Goal: Information Seeking & Learning: Learn about a topic

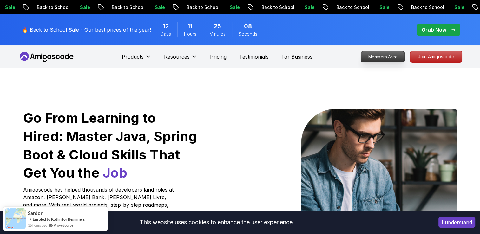
click at [374, 55] on p "Members Area" at bounding box center [383, 56] width 44 height 11
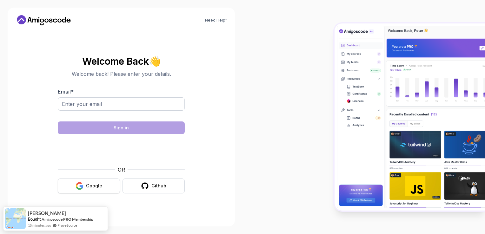
click at [96, 189] on button "Google" at bounding box center [89, 186] width 62 height 15
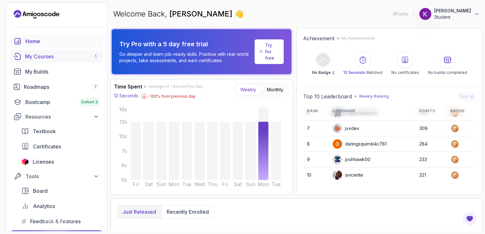
click at [51, 56] on div "My Courses 1" at bounding box center [62, 57] width 74 height 8
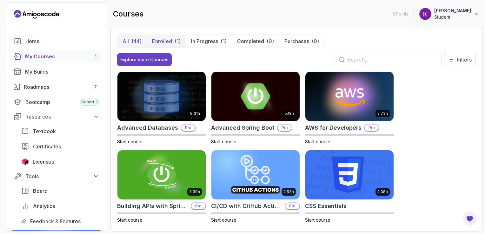
click at [164, 40] on p "Enrolled" at bounding box center [162, 41] width 20 height 8
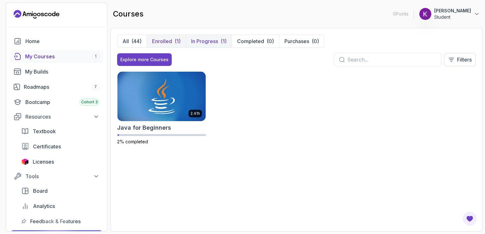
click at [203, 39] on p "In Progress" at bounding box center [204, 41] width 27 height 8
click at [173, 108] on img at bounding box center [161, 96] width 93 height 52
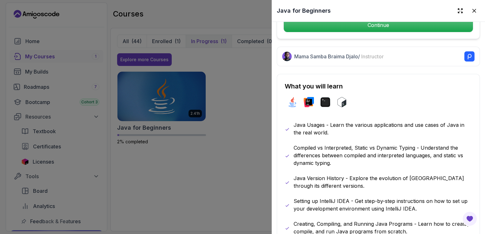
scroll to position [190, 0]
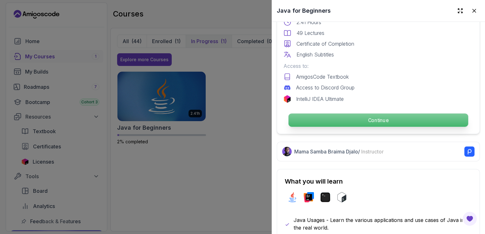
click at [329, 120] on p "Continue" at bounding box center [378, 120] width 180 height 13
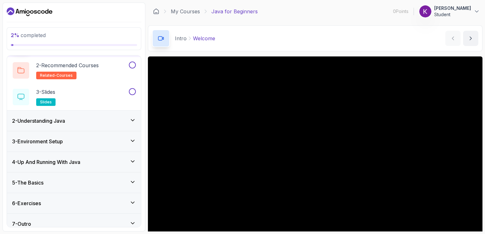
scroll to position [51, 0]
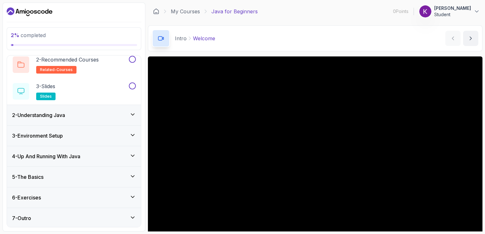
click at [49, 134] on h3 "3 - Environment Setup" at bounding box center [37, 136] width 51 height 8
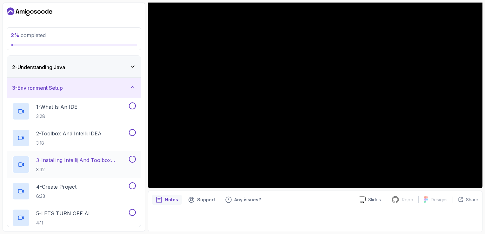
scroll to position [63, 0]
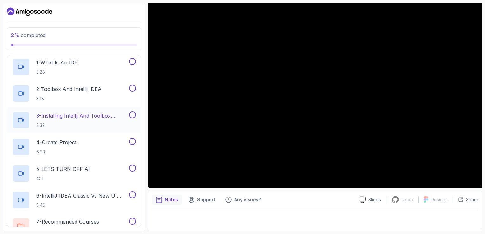
click at [73, 117] on p "3 - Installing Intellij And Toolbox Configuration" at bounding box center [81, 116] width 91 height 8
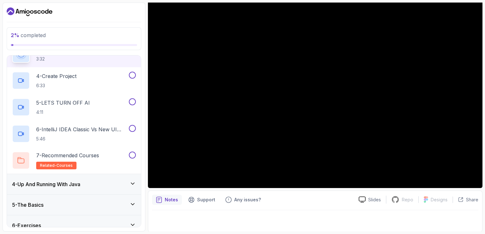
scroll to position [158, 0]
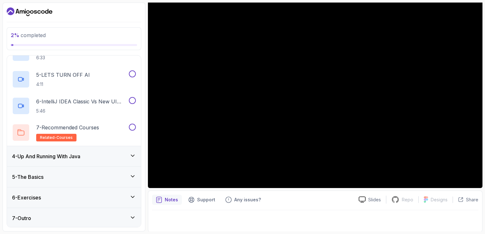
click at [136, 155] on div "4 - Up And Running With Java" at bounding box center [74, 156] width 134 height 20
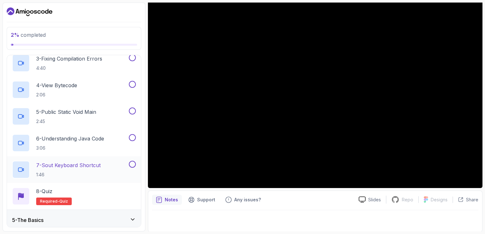
scroll to position [184, 0]
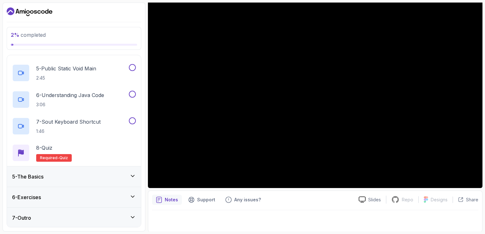
click at [135, 175] on icon at bounding box center [132, 176] width 6 height 6
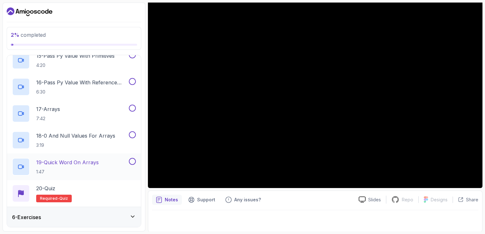
scroll to position [504, 0]
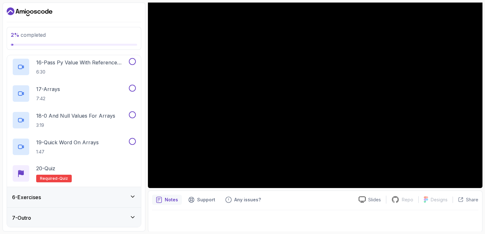
click at [136, 196] on icon at bounding box center [132, 197] width 6 height 6
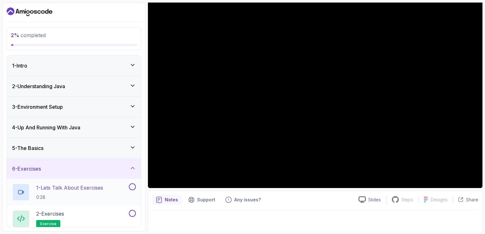
scroll to position [25, 0]
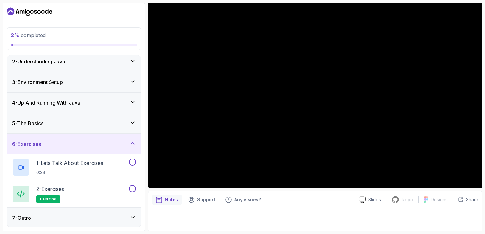
click at [134, 221] on div "7 - Outro" at bounding box center [74, 218] width 124 height 8
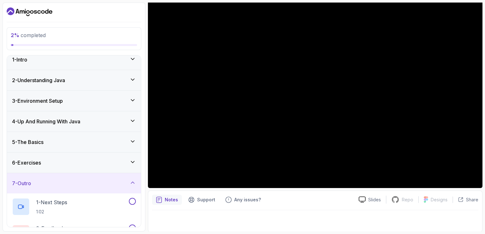
scroll to position [0, 0]
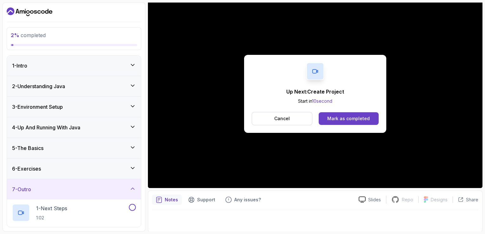
click at [68, 110] on div "3 - Environment Setup" at bounding box center [74, 107] width 124 height 8
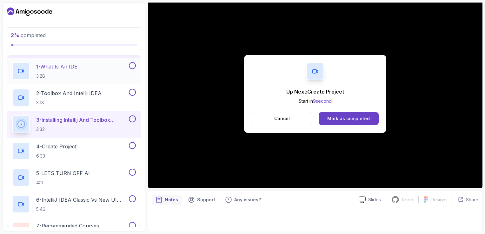
scroll to position [63, 0]
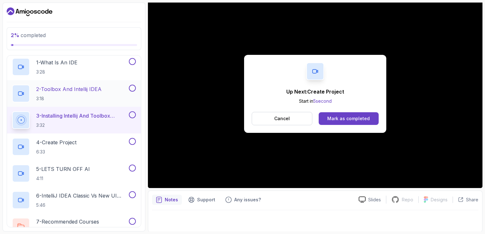
click at [86, 91] on p "2 - Toolbox And Intellij IDEA" at bounding box center [68, 89] width 65 height 8
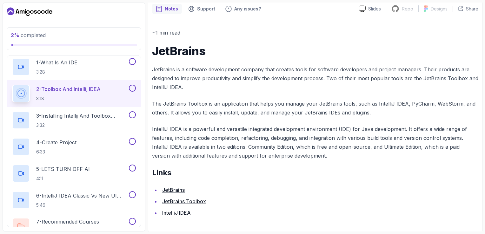
scroll to position [248, 0]
click at [201, 201] on link "JetBrains Toolbox" at bounding box center [184, 201] width 44 height 6
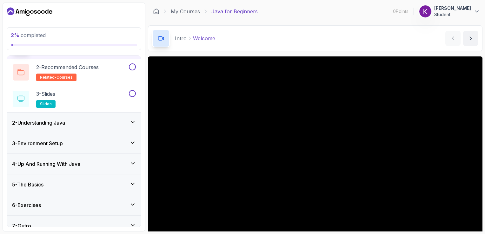
scroll to position [51, 0]
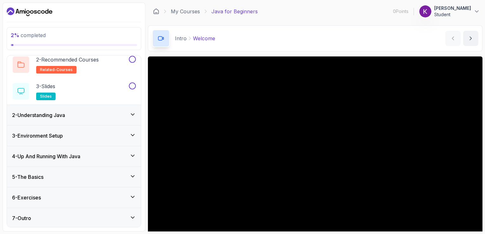
click at [76, 136] on div "3 - Environment Setup" at bounding box center [74, 136] width 124 height 8
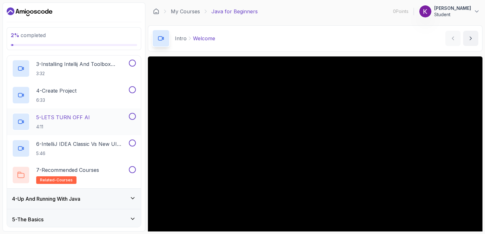
scroll to position [95, 0]
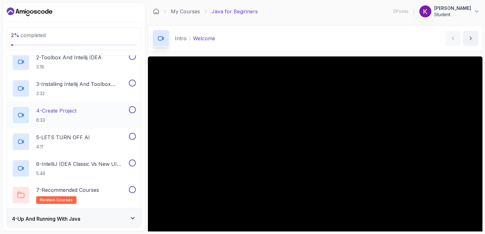
click at [75, 113] on p "4 - Create Project" at bounding box center [56, 111] width 40 height 8
